Goal: Transaction & Acquisition: Purchase product/service

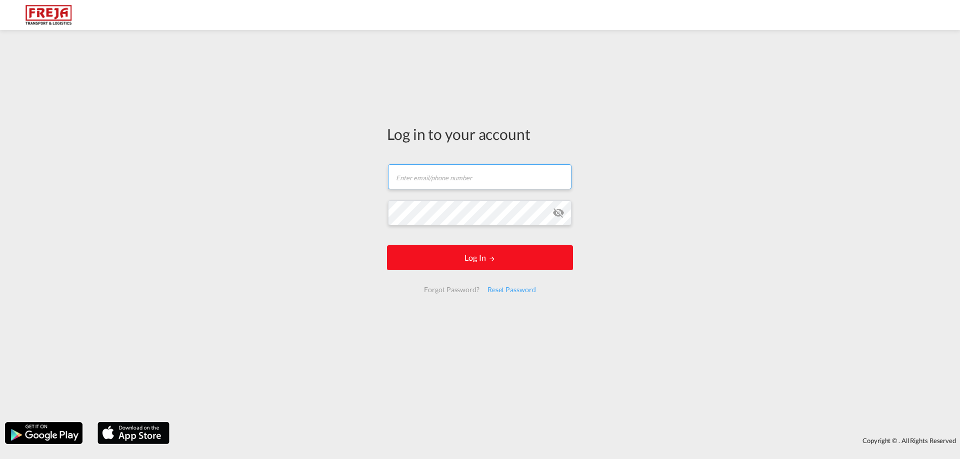
type input "[EMAIL_ADDRESS][DOMAIN_NAME]"
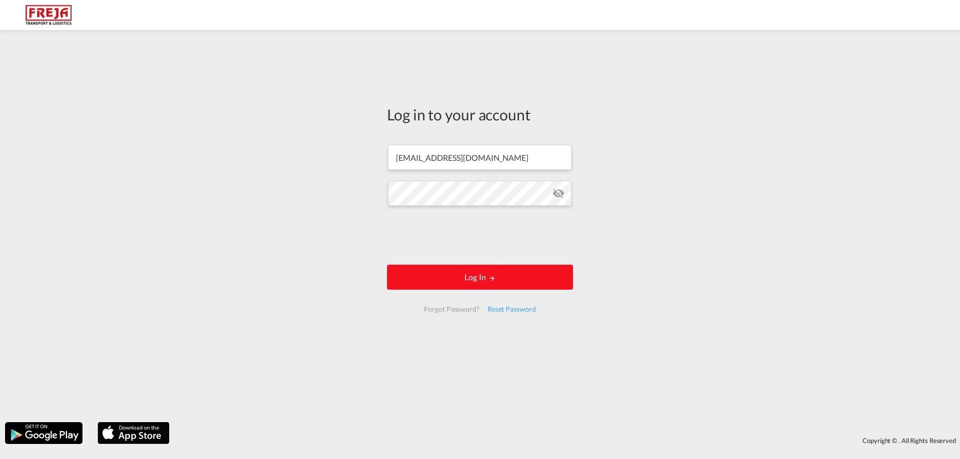
click at [440, 277] on button "Log In" at bounding box center [480, 277] width 186 height 25
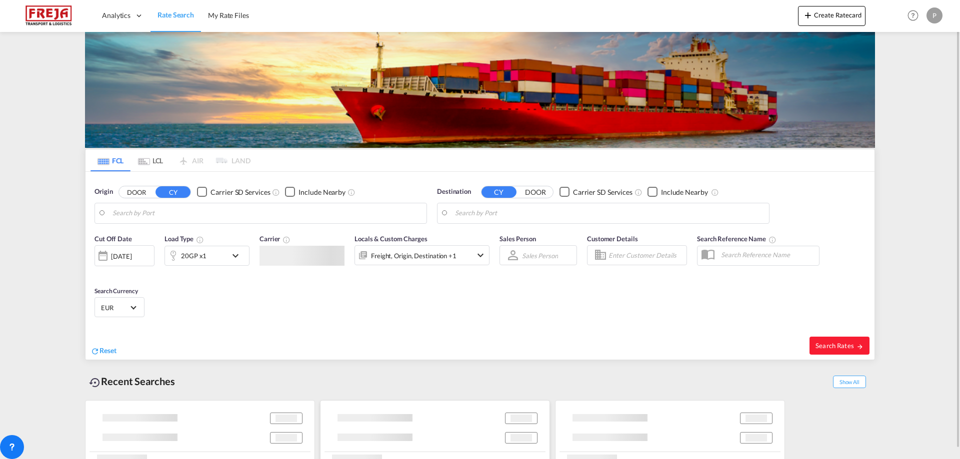
type input "[GEOGRAPHIC_DATA], PKKHI"
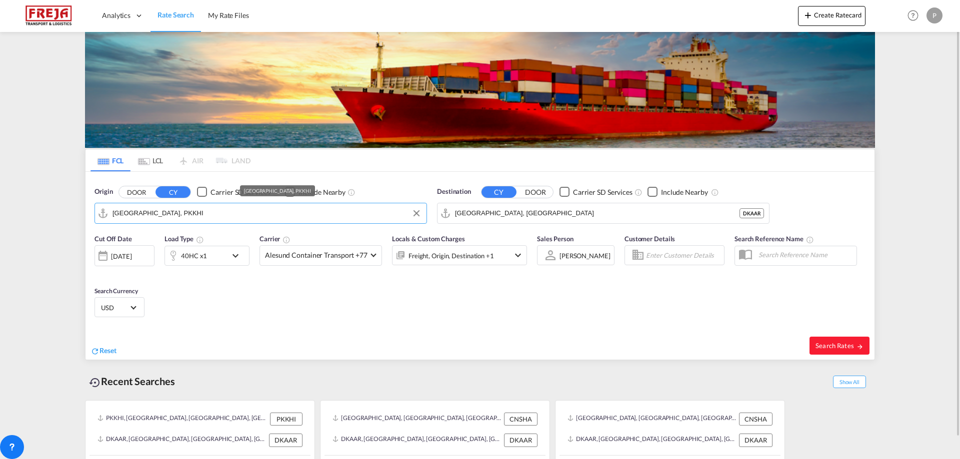
click at [197, 216] on input "[GEOGRAPHIC_DATA], PKKHI" at bounding box center [266, 213] width 309 height 15
click at [593, 214] on input "[GEOGRAPHIC_DATA], [GEOGRAPHIC_DATA]" at bounding box center [609, 213] width 309 height 15
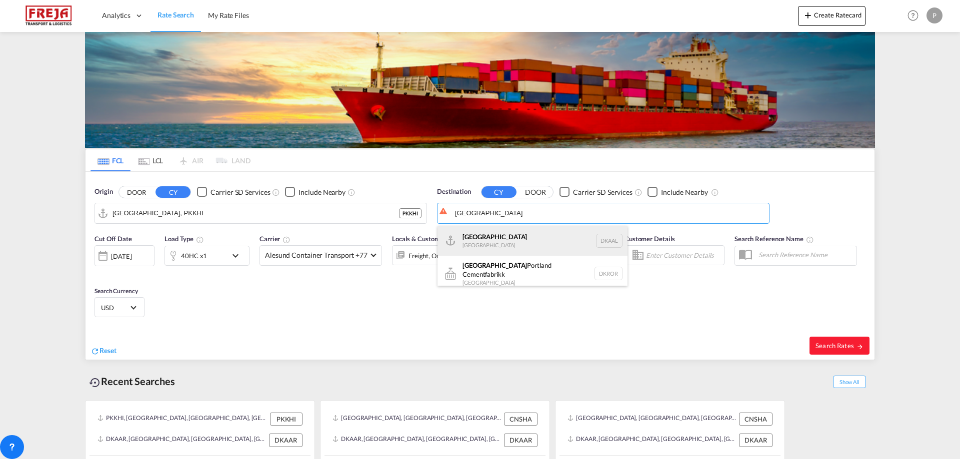
click at [557, 245] on div "Aalborg [GEOGRAPHIC_DATA] DKAAL" at bounding box center [532, 241] width 190 height 30
type input "[GEOGRAPHIC_DATA], DKAAL"
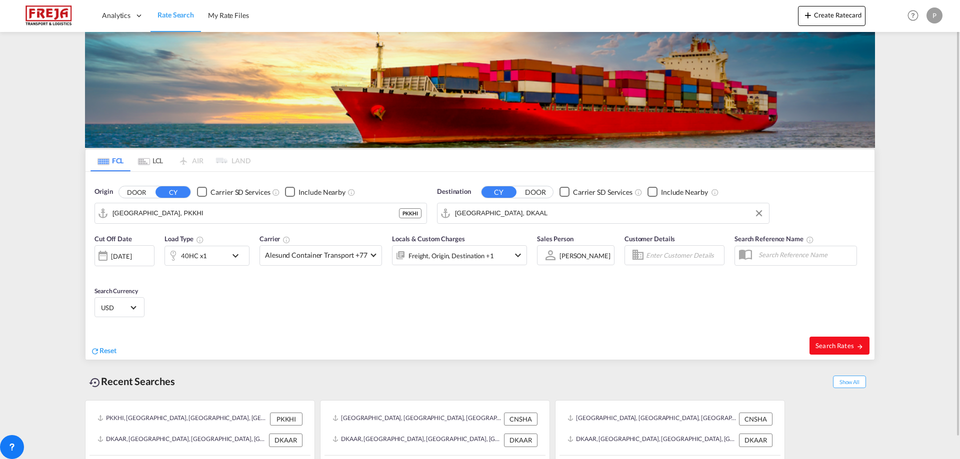
click at [846, 346] on span "Search Rates" at bounding box center [839, 346] width 48 height 8
type input "PKKHI to DKAAL / [DATE]"
